Goal: Task Accomplishment & Management: Use online tool/utility

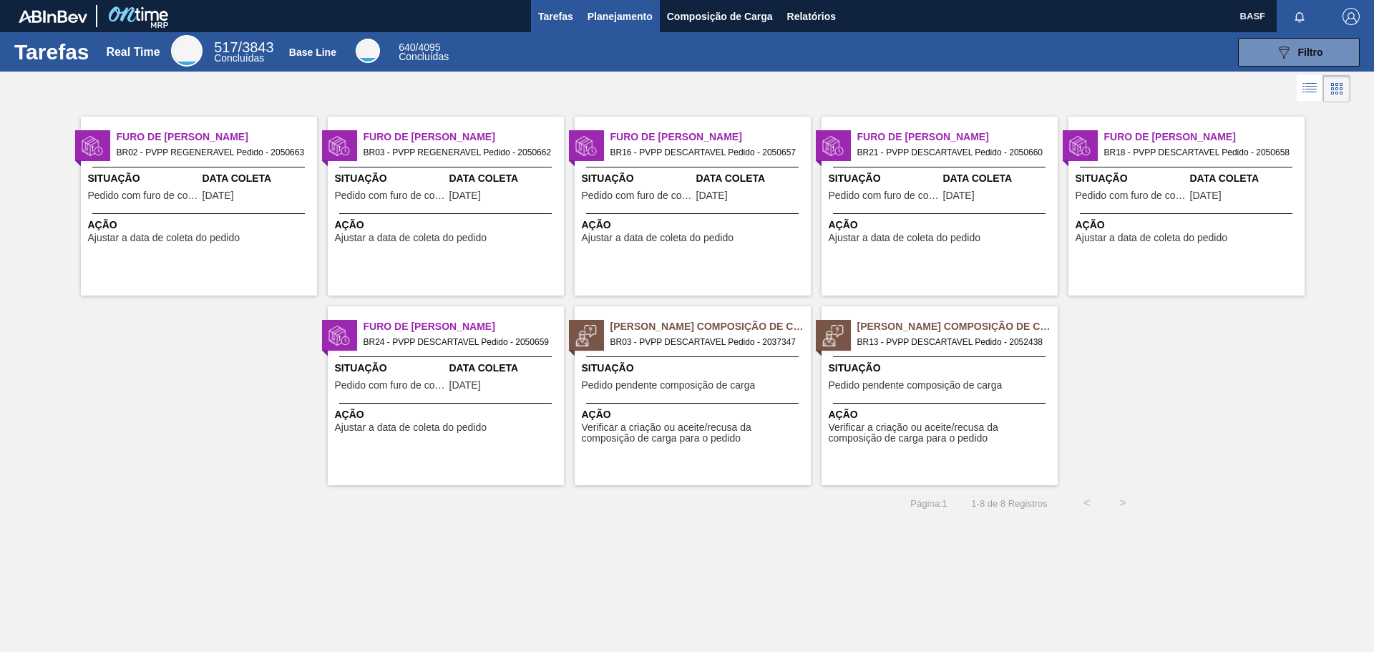
click at [613, 16] on span "Planejamento" at bounding box center [620, 16] width 65 height 17
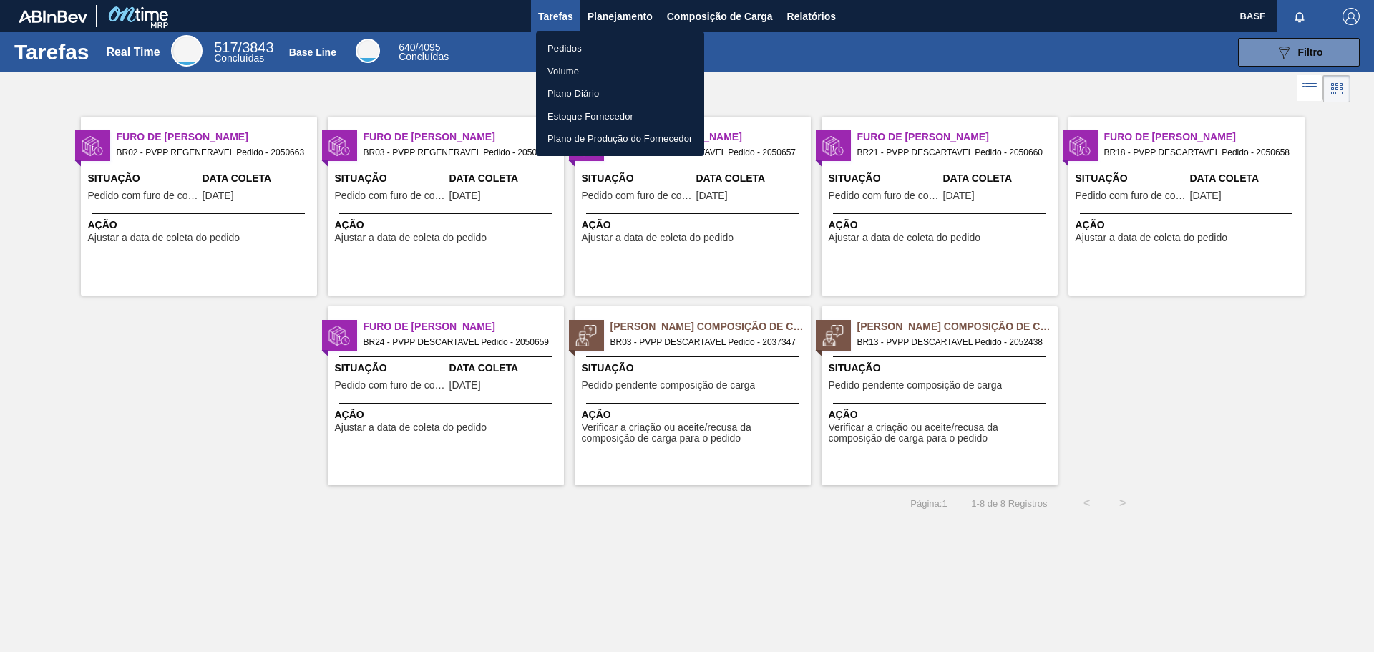
click at [573, 45] on li "Pedidos" at bounding box center [620, 48] width 168 height 23
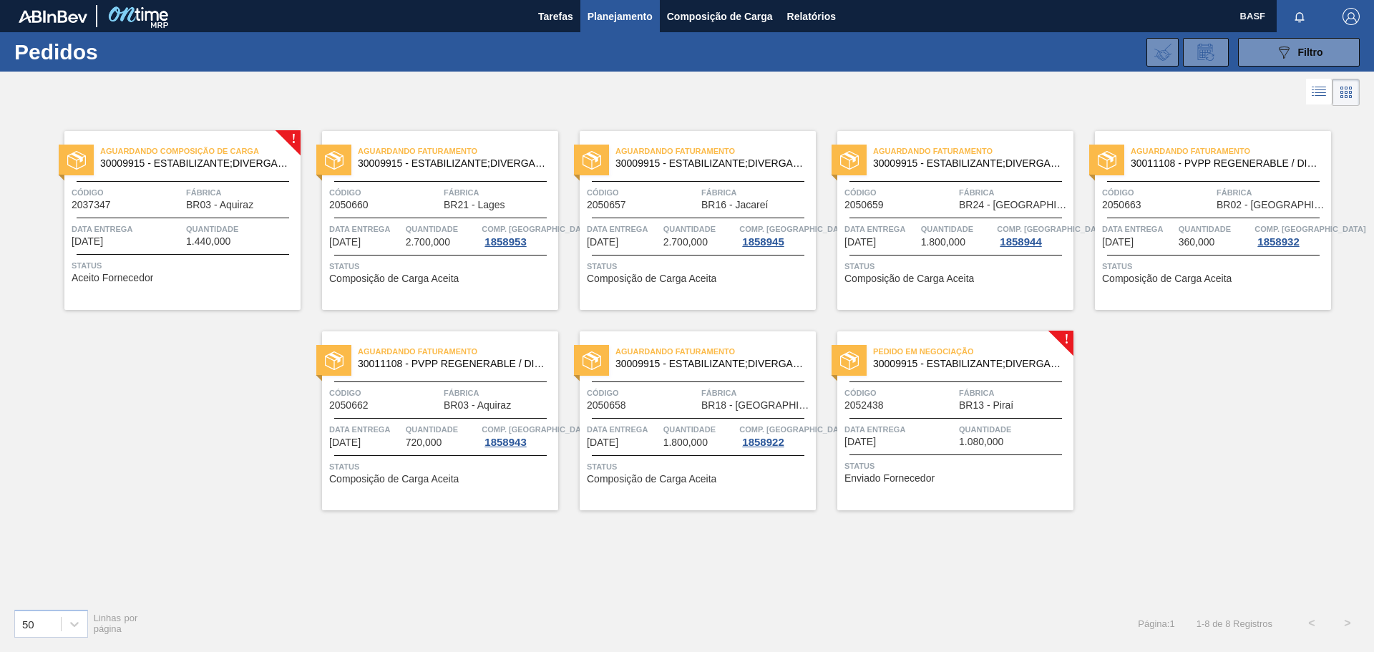
click at [924, 475] on span "Enviado Fornecedor" at bounding box center [889, 478] width 90 height 11
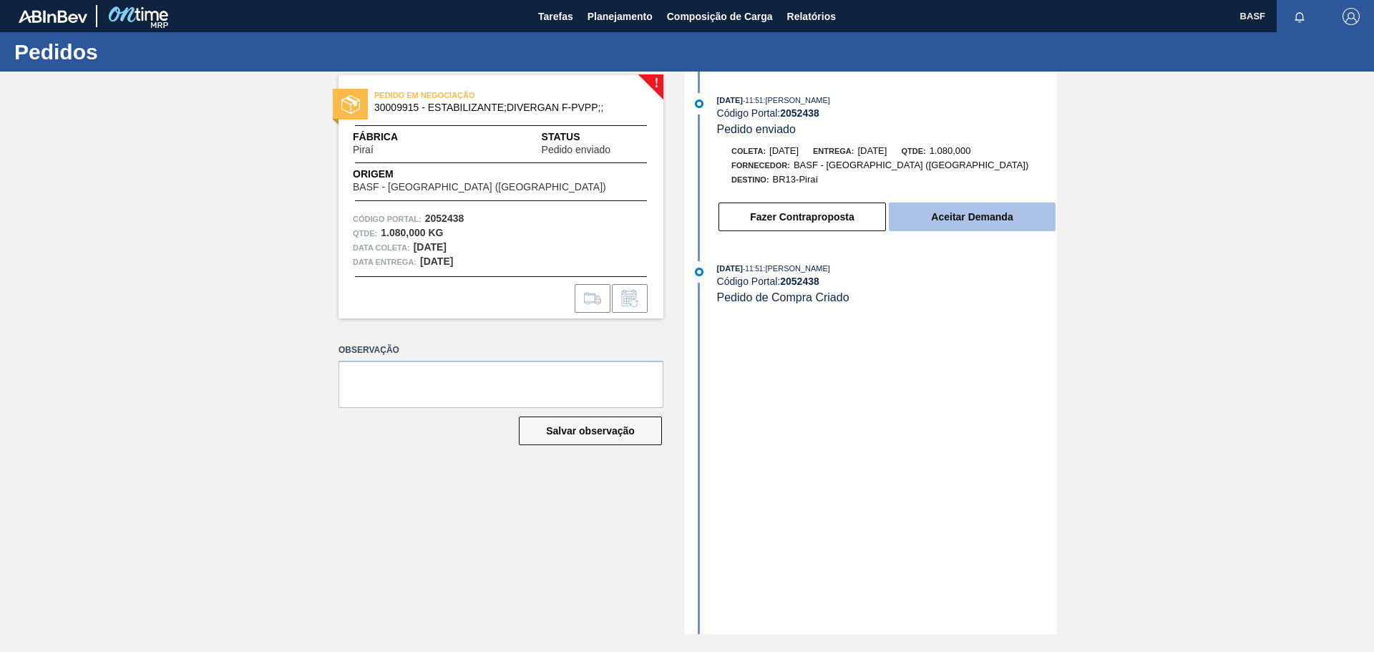
click at [978, 221] on button "Aceitar Demanda" at bounding box center [972, 217] width 167 height 29
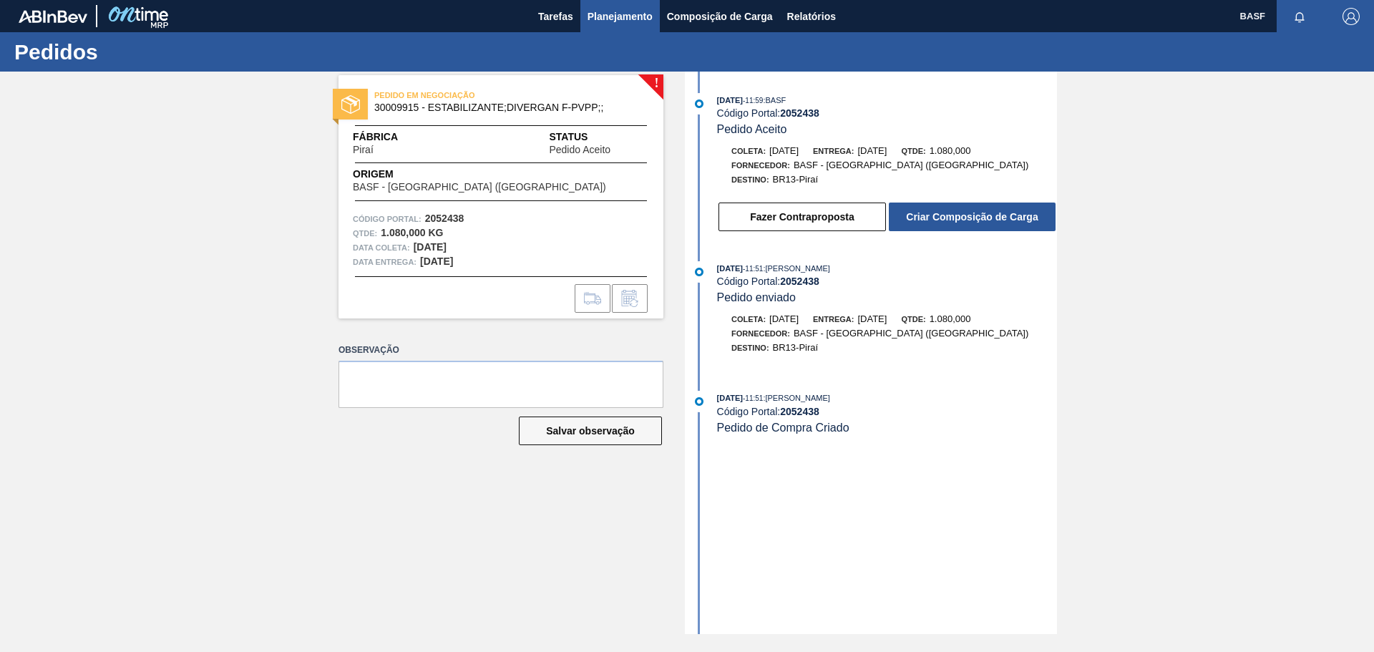
click at [615, 11] on span "Planejamento" at bounding box center [620, 16] width 65 height 17
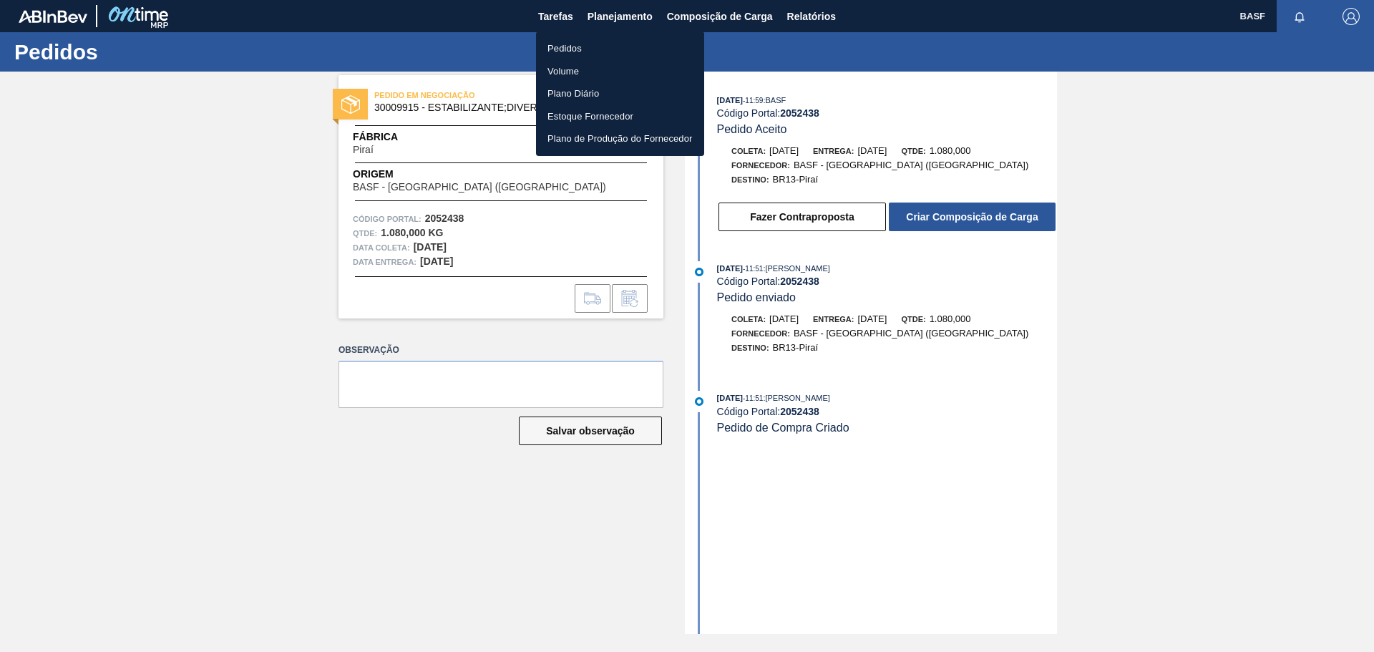
click at [575, 44] on li "Pedidos" at bounding box center [620, 48] width 168 height 23
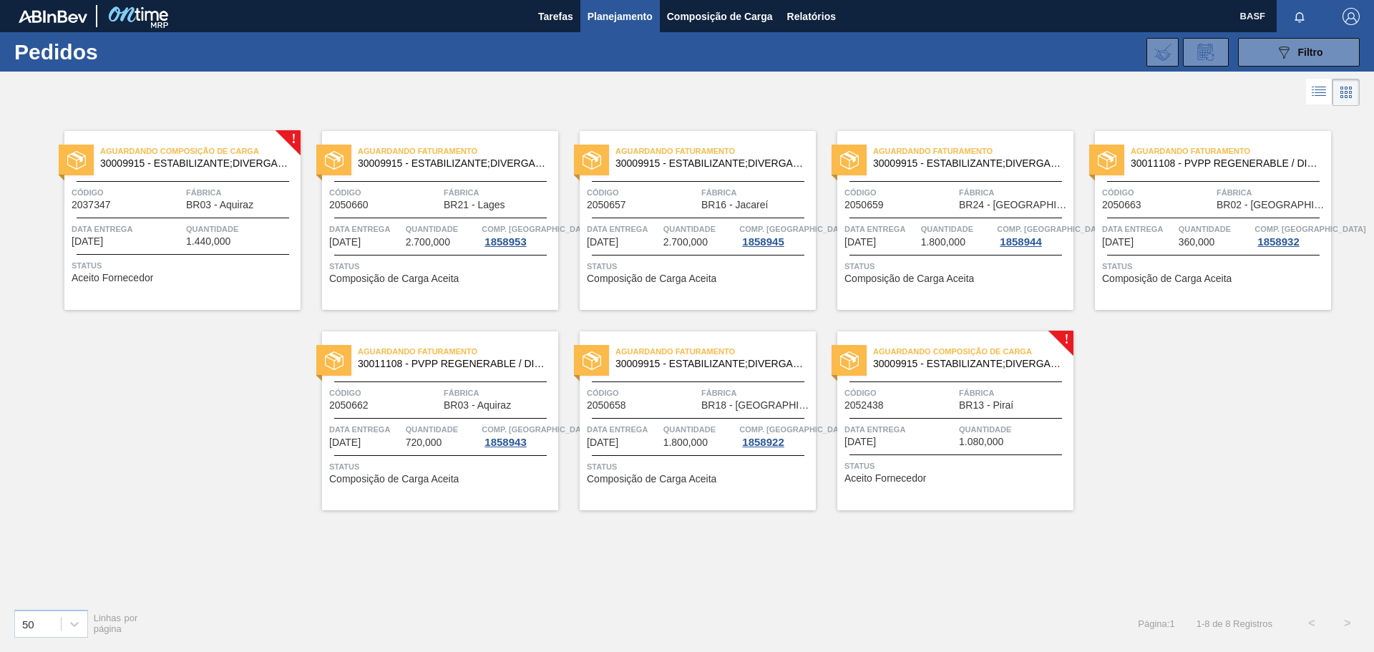
click at [890, 479] on span "Aceito Fornecedor" at bounding box center [885, 478] width 82 height 11
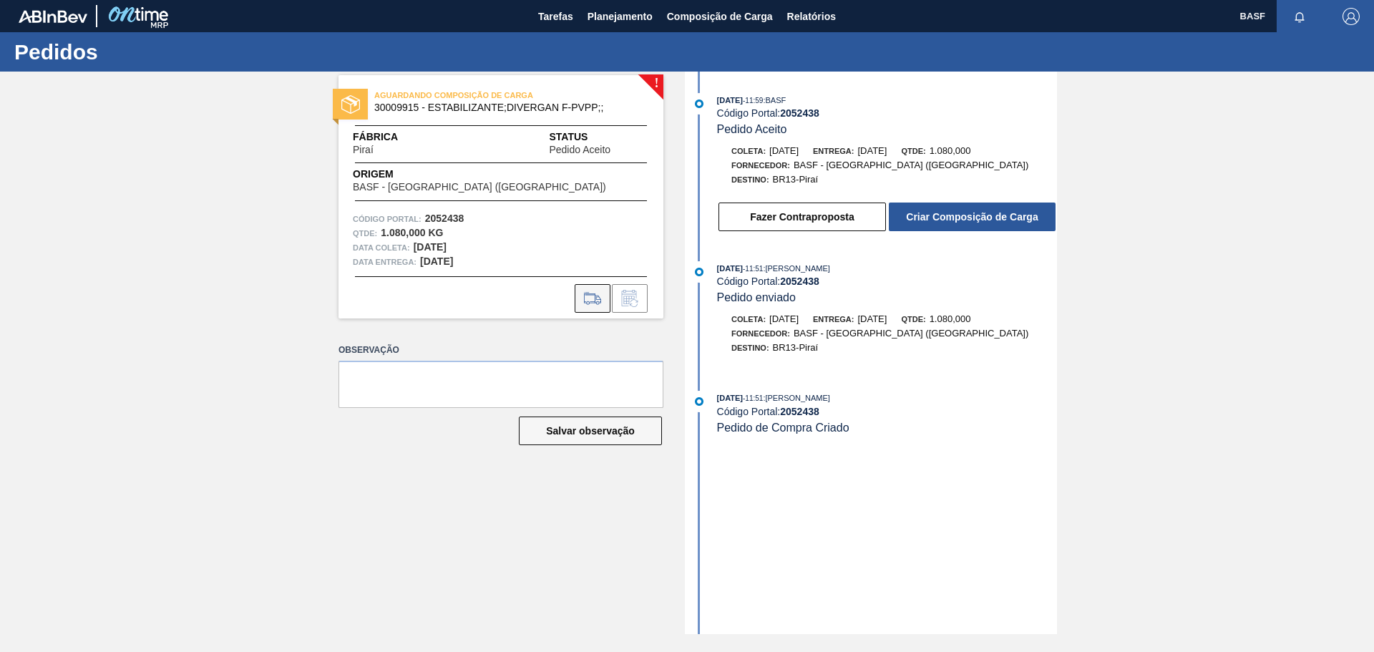
click at [588, 301] on icon at bounding box center [592, 303] width 13 height 4
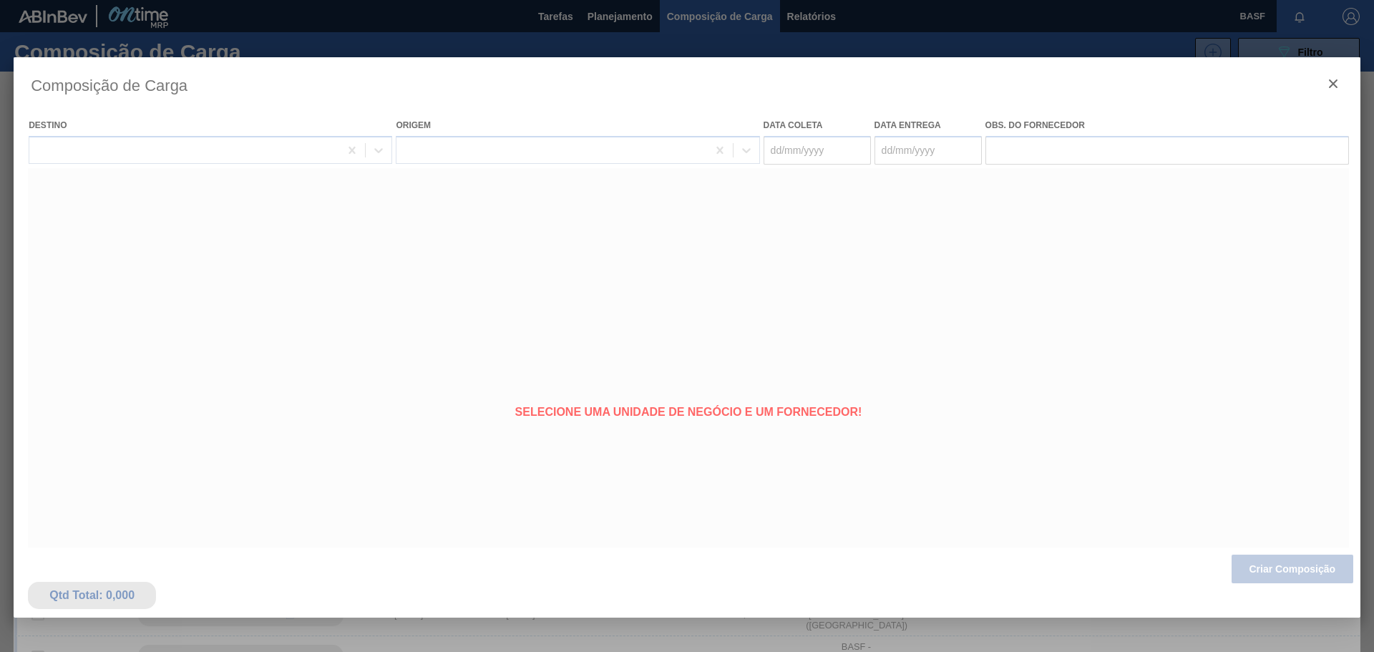
type coleta "[DATE]"
type Entrega "[DATE]"
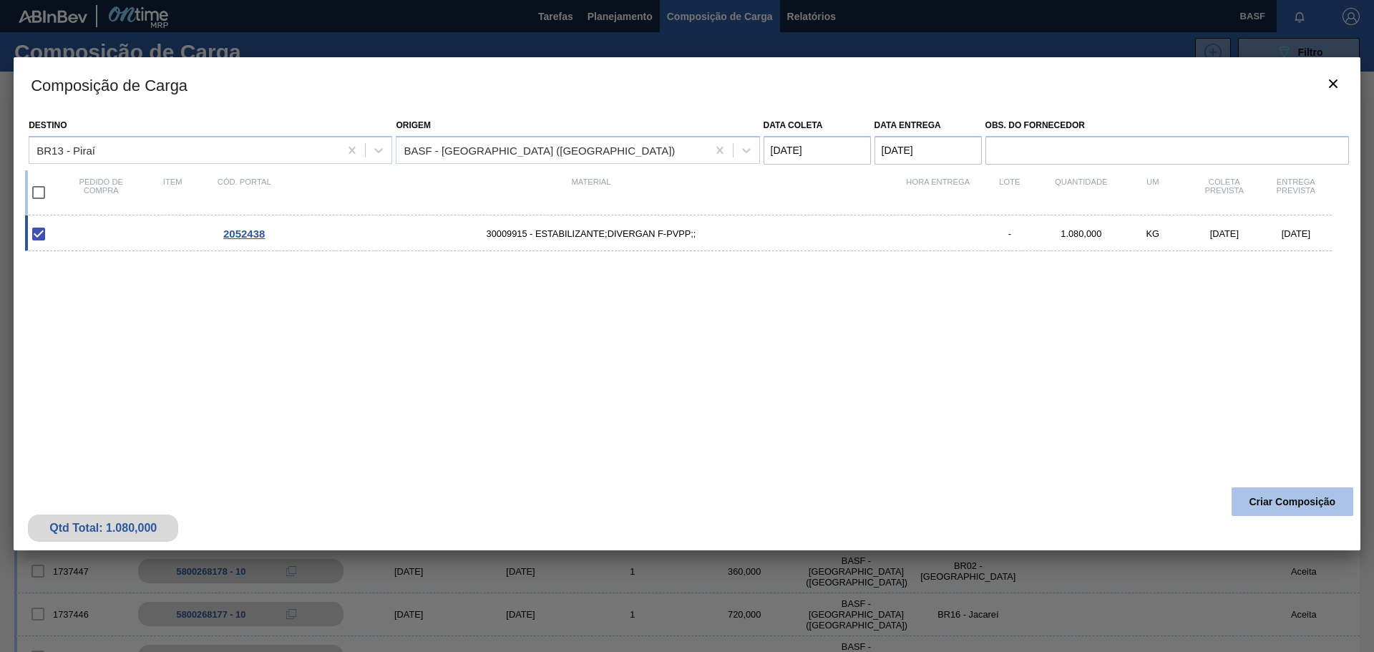
click at [1309, 500] on button "Criar Composição" at bounding box center [1293, 501] width 122 height 29
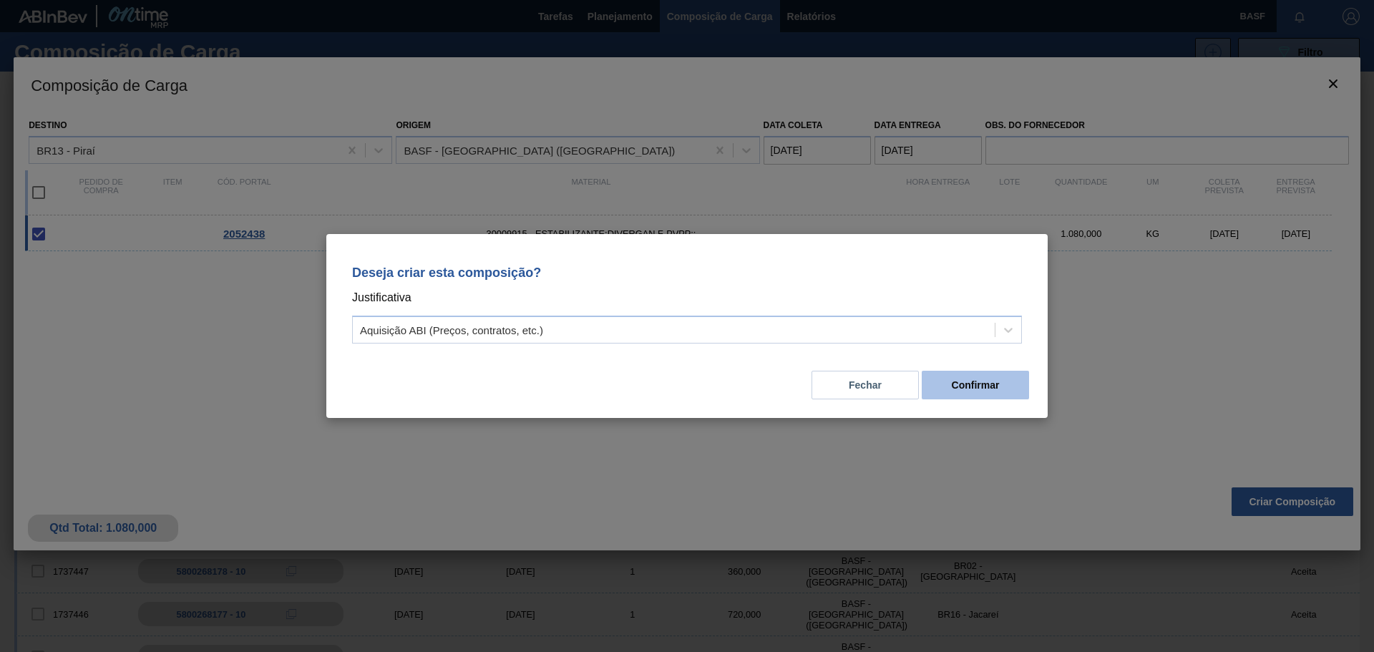
click at [964, 391] on button "Confirmar" at bounding box center [975, 385] width 107 height 29
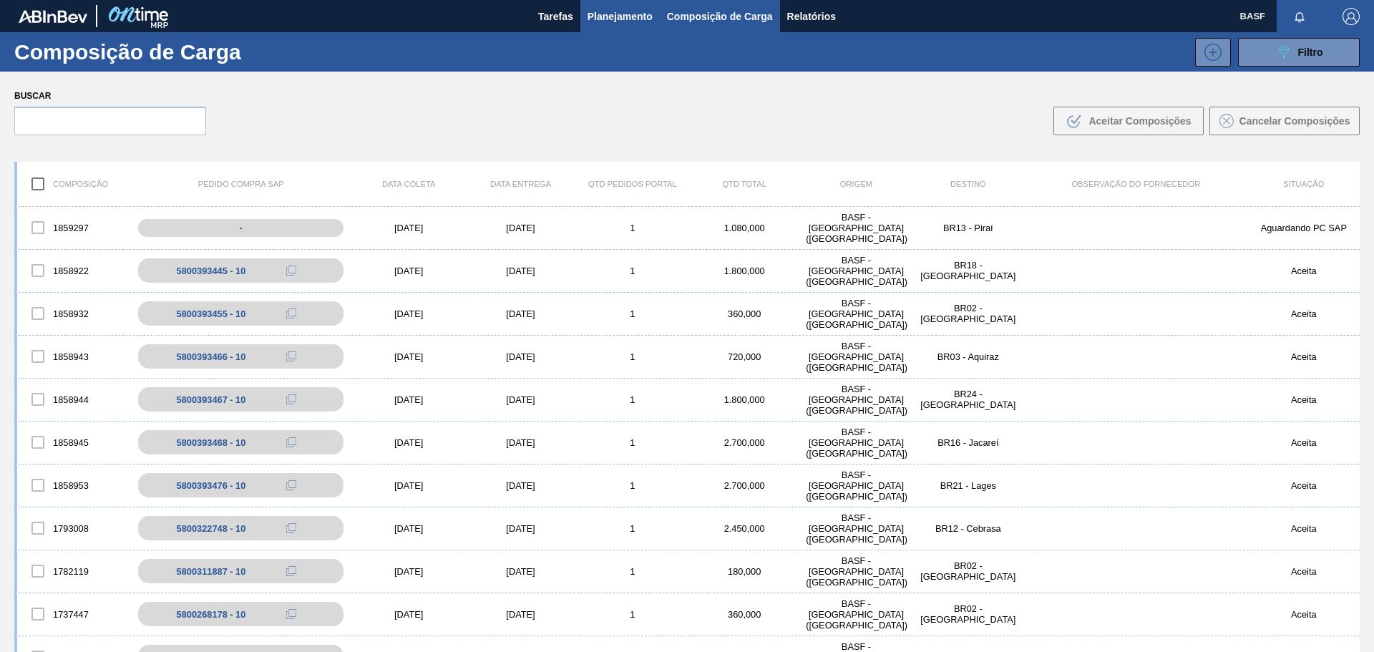
click at [616, 9] on span "Planejamento" at bounding box center [620, 16] width 65 height 17
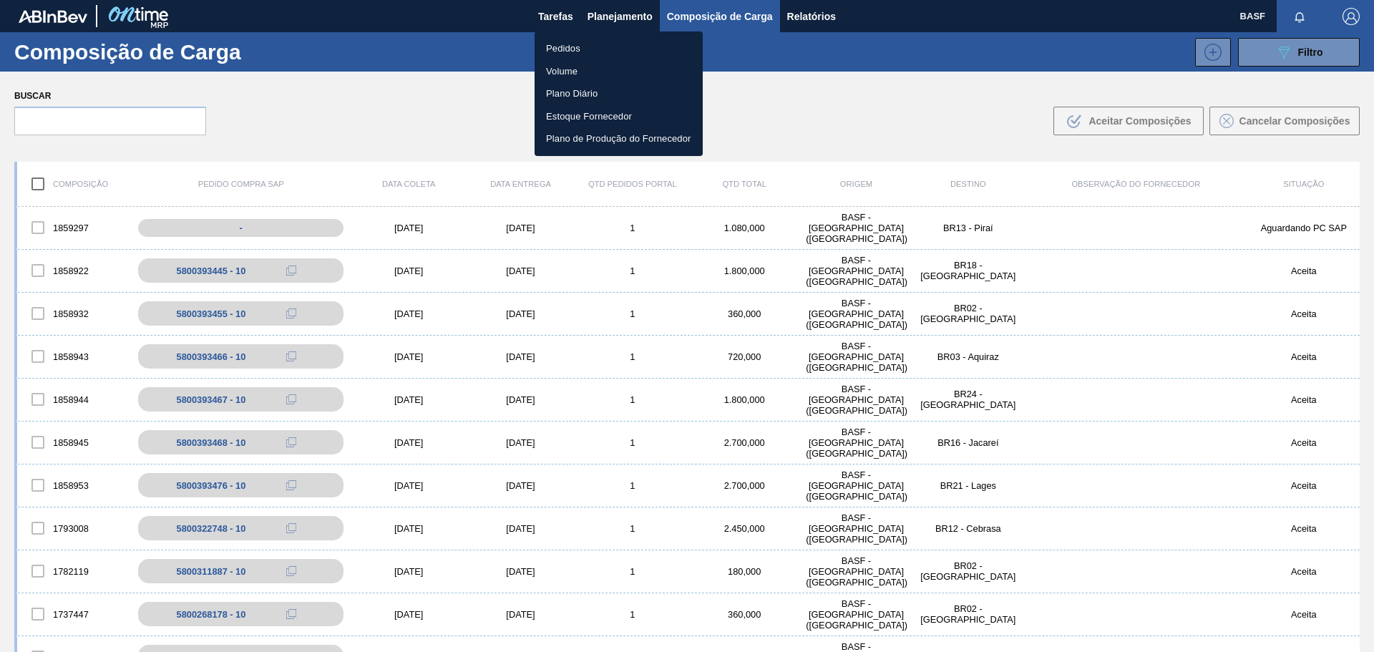
click at [571, 50] on li "Pedidos" at bounding box center [619, 48] width 168 height 23
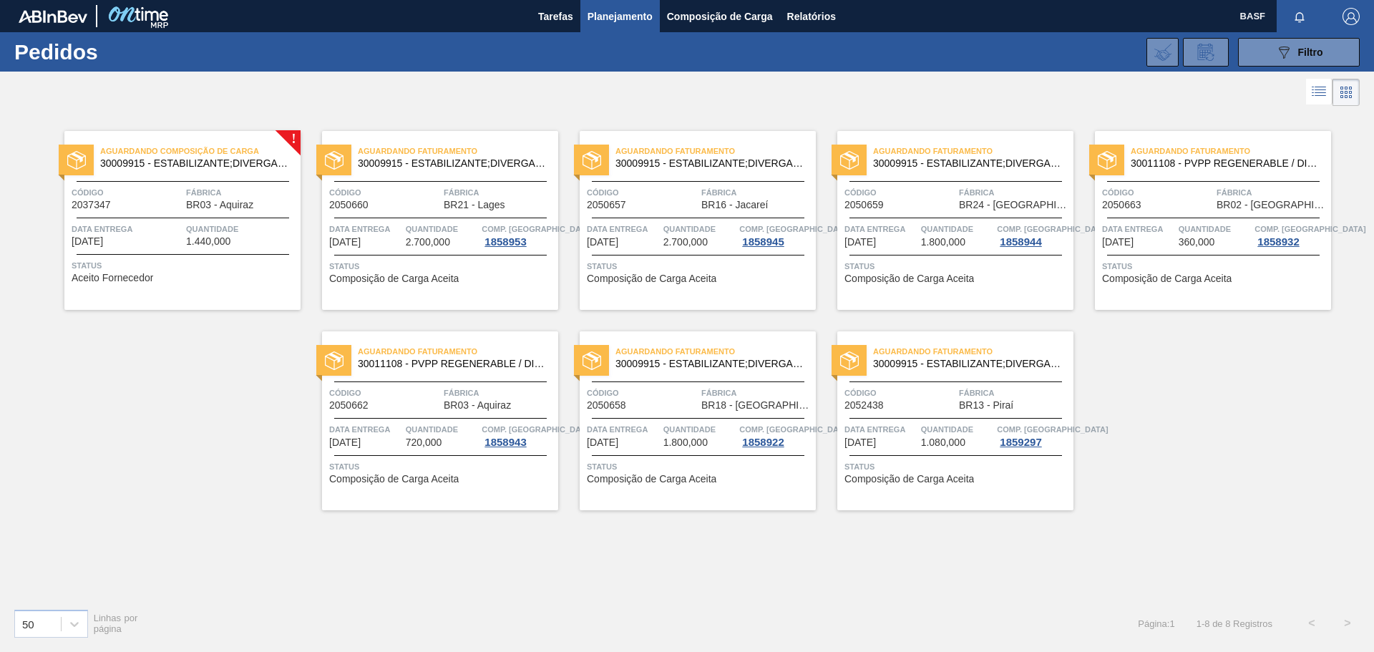
click at [219, 449] on div "! Aguardando Composição de Carga 30009915 - ESTABILIZANTE;DIVERGAN F-PVPP;; Cód…" at bounding box center [687, 352] width 1374 height 487
